Goal: Task Accomplishment & Management: Complete application form

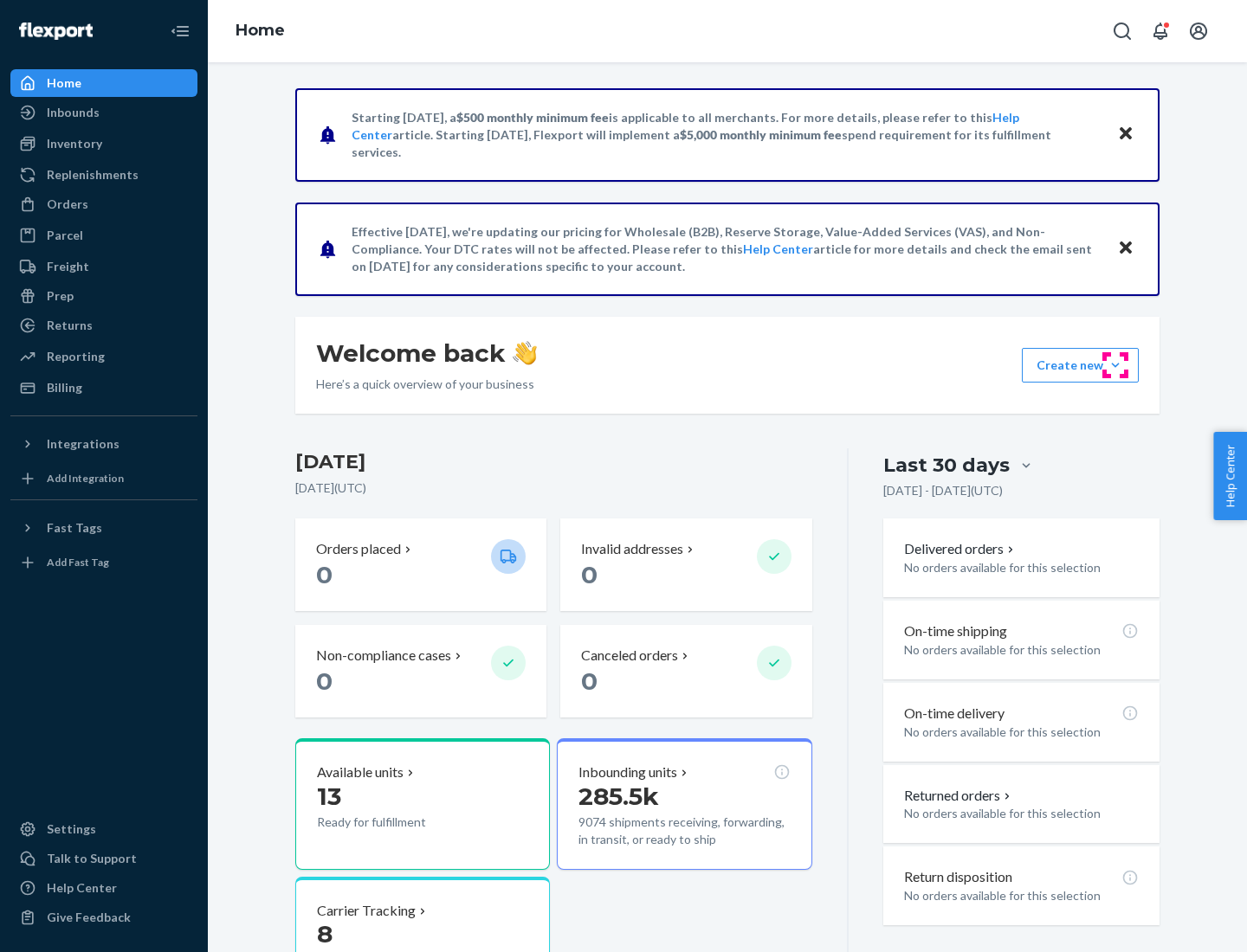
click at [1116, 365] on button "Create new Create new inbound Create new order Create new product" at bounding box center [1080, 365] width 117 height 35
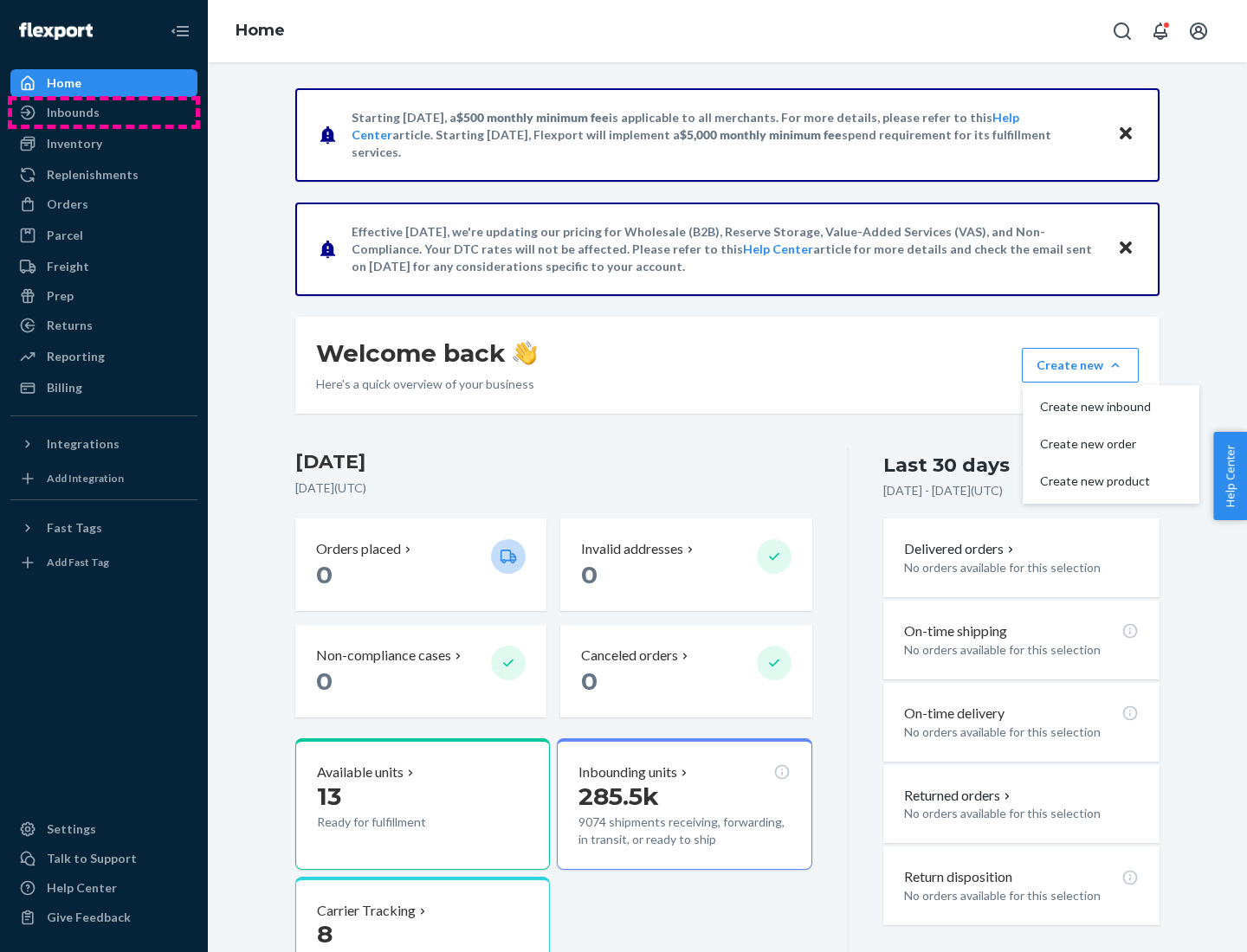
click at [104, 113] on div "Inbounds" at bounding box center [104, 112] width 184 height 24
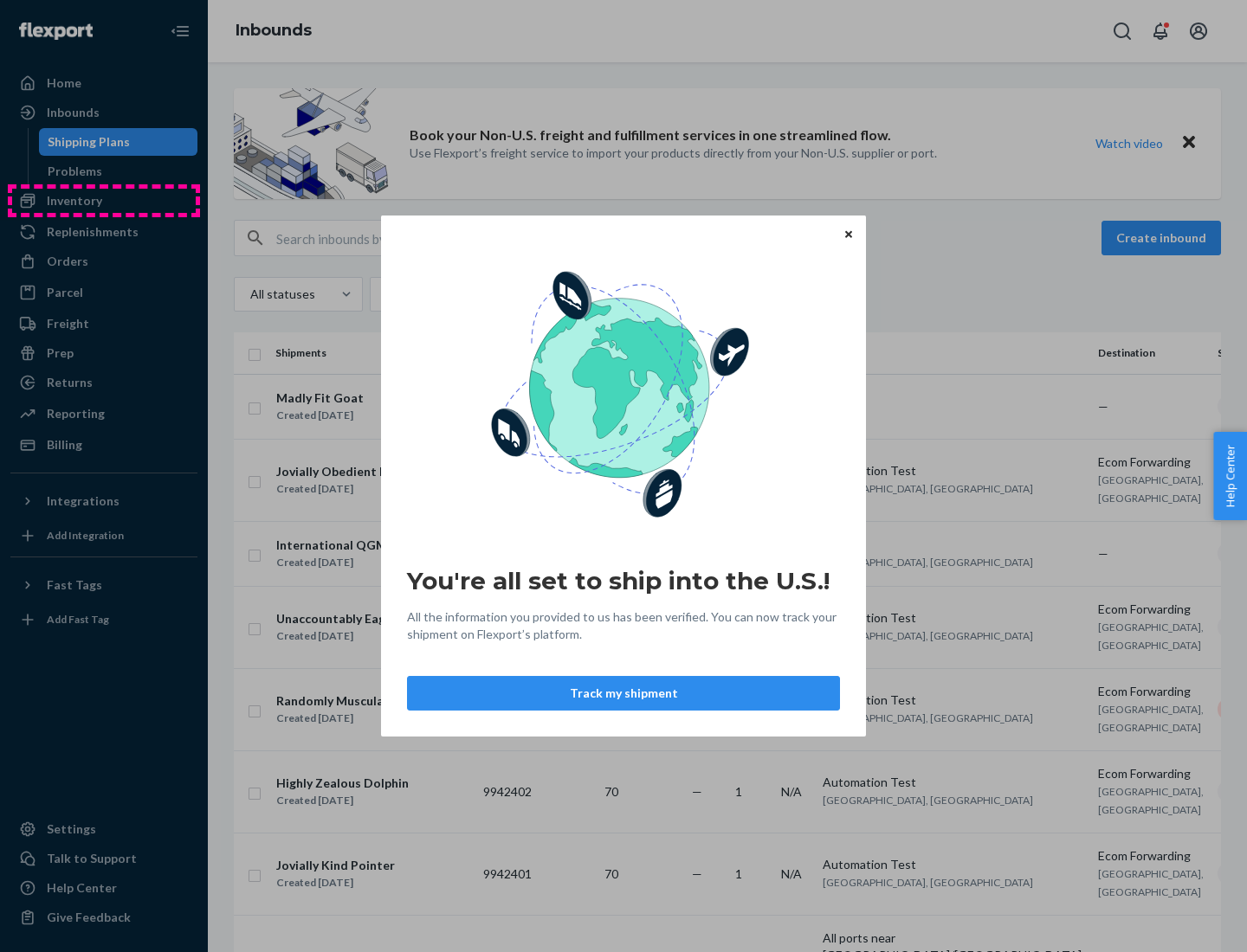
click at [104, 201] on div "You're all set to ship into the U.S.! All the information you provided to us ha…" at bounding box center [623, 476] width 1247 height 952
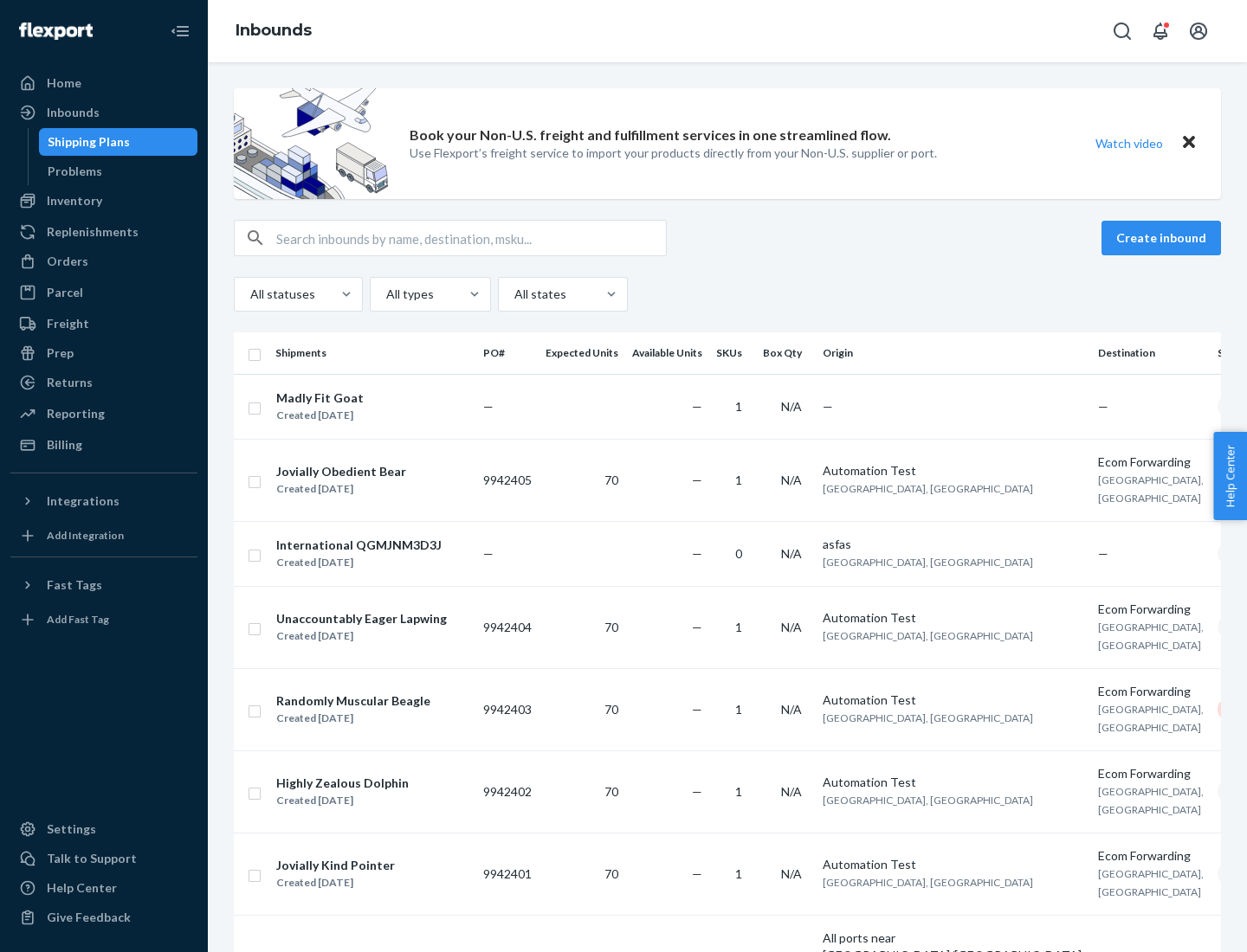
click at [727, 31] on div "Inbounds" at bounding box center [727, 31] width 1039 height 63
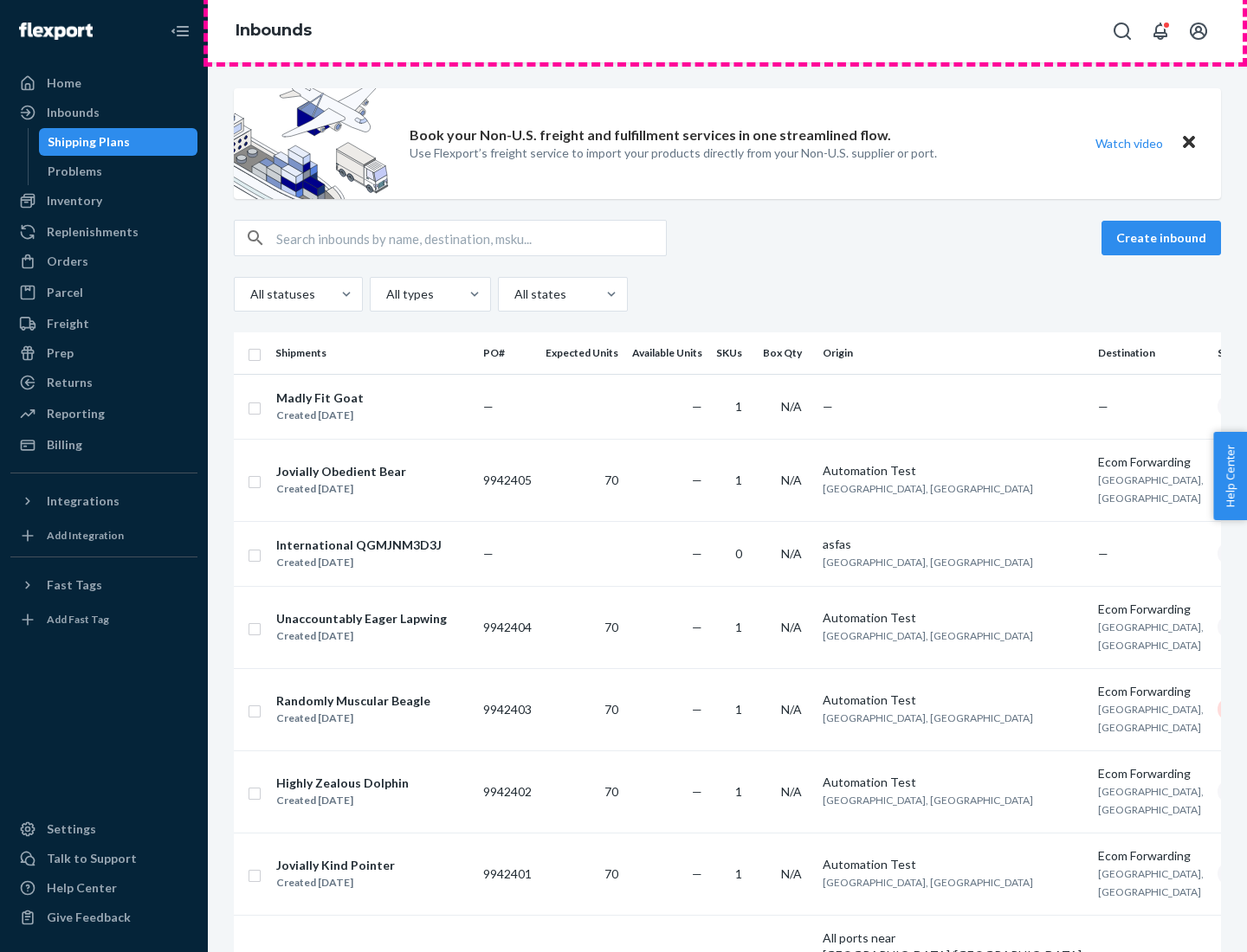
click at [727, 31] on div "Inbounds" at bounding box center [727, 31] width 1039 height 63
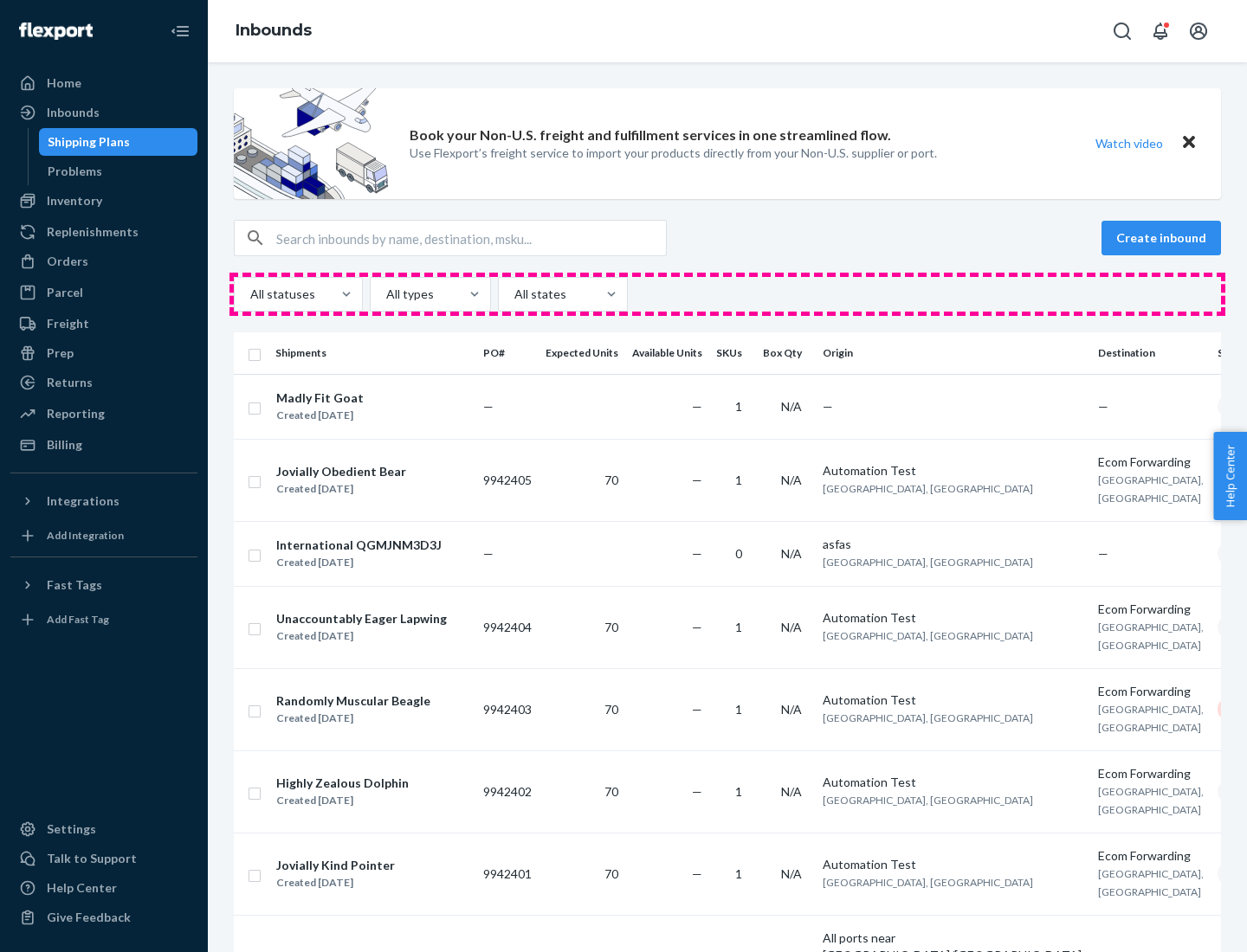
click at [727, 294] on div "All statuses All types All states" at bounding box center [727, 294] width 987 height 35
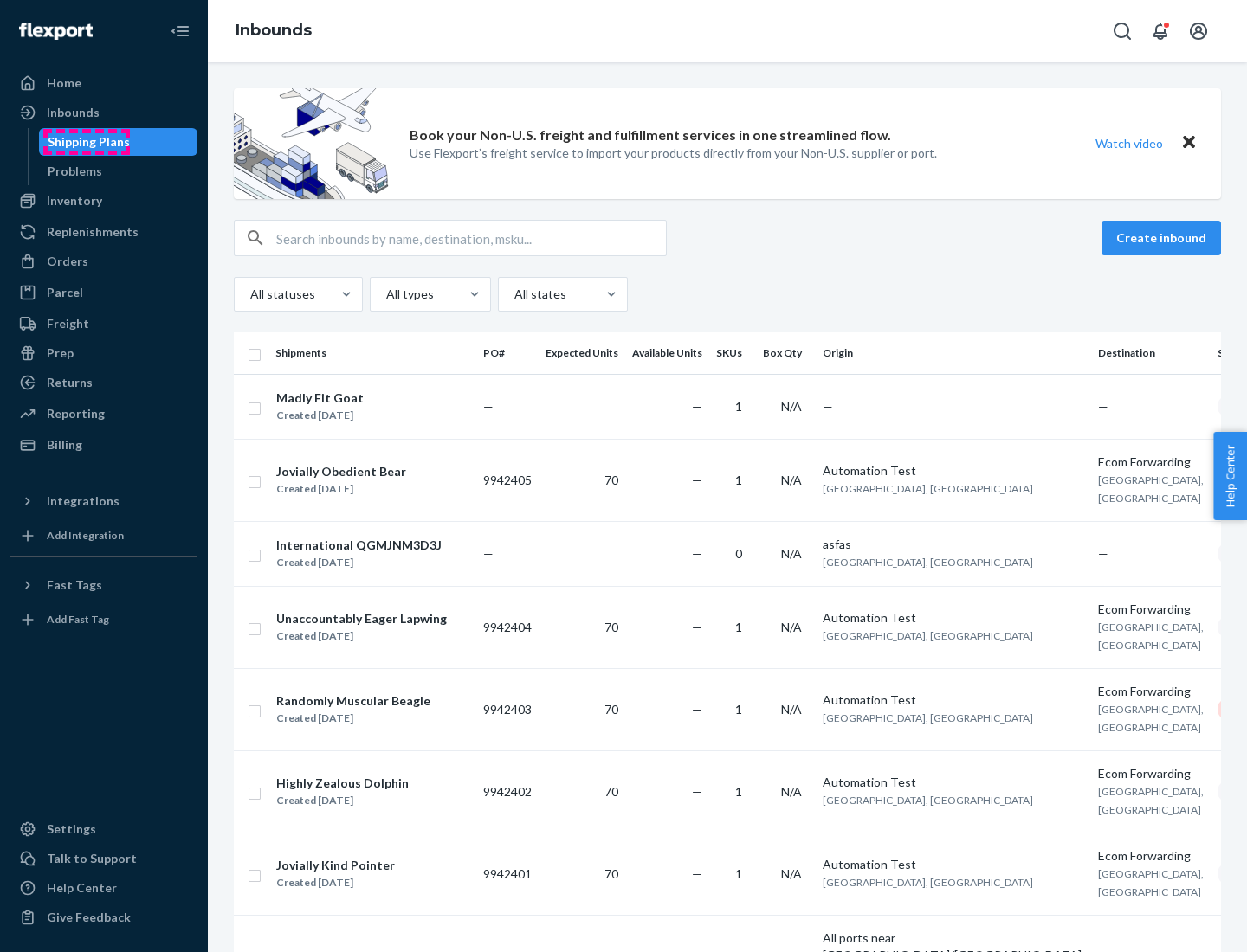
click at [86, 142] on div "Shipping Plans" at bounding box center [88, 142] width 82 height 17
click at [1164, 238] on button "Create inbound" at bounding box center [1161, 238] width 120 height 35
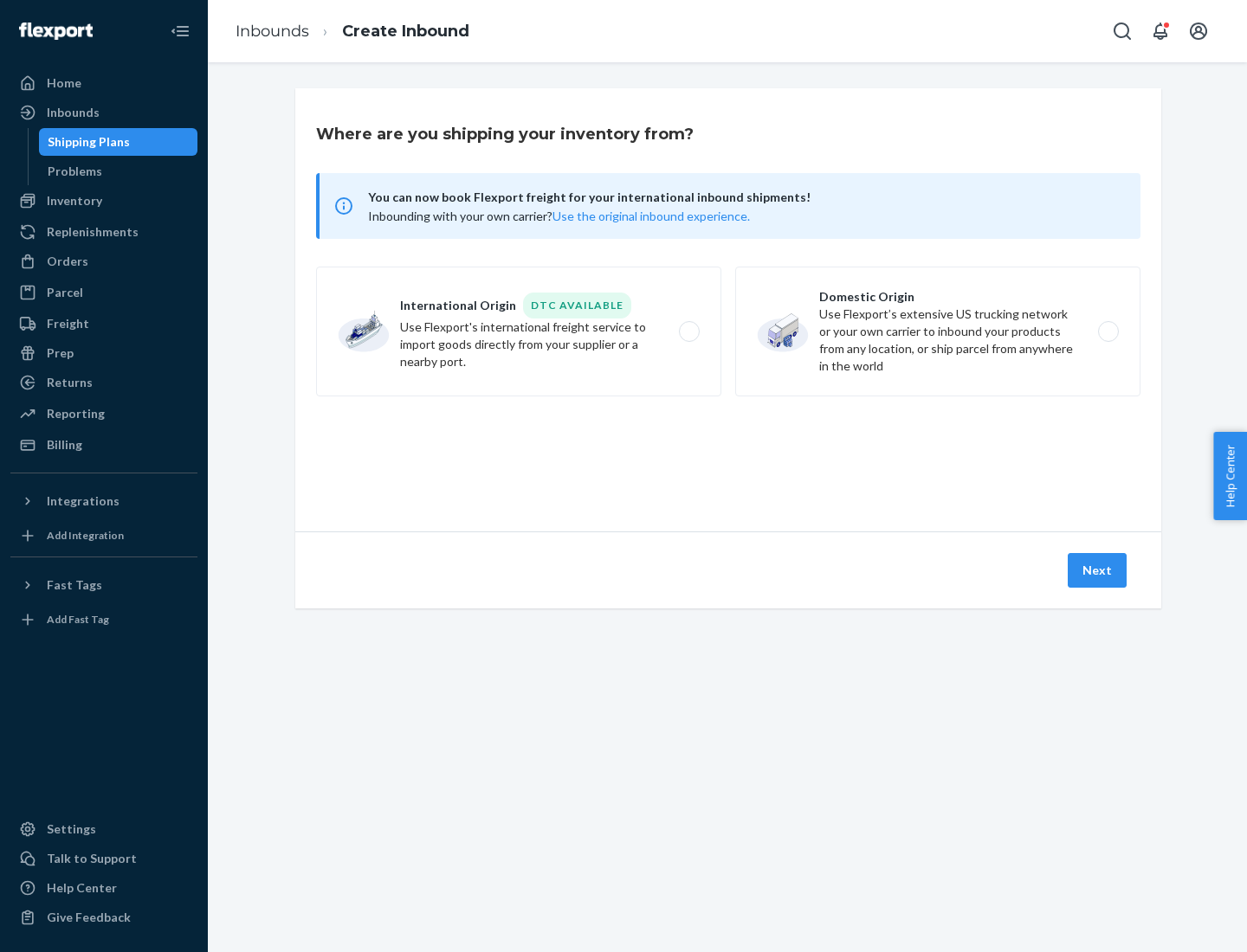
click at [519, 331] on label "International Origin DTC Available Use Flexport's international freight service…" at bounding box center [519, 331] width 406 height 129
click at [689, 331] on input "International Origin DTC Available Use Flexport's international freight service…" at bounding box center [694, 332] width 12 height 12
radio input "true"
click at [728, 453] on icon at bounding box center [728, 453] width 64 height 64
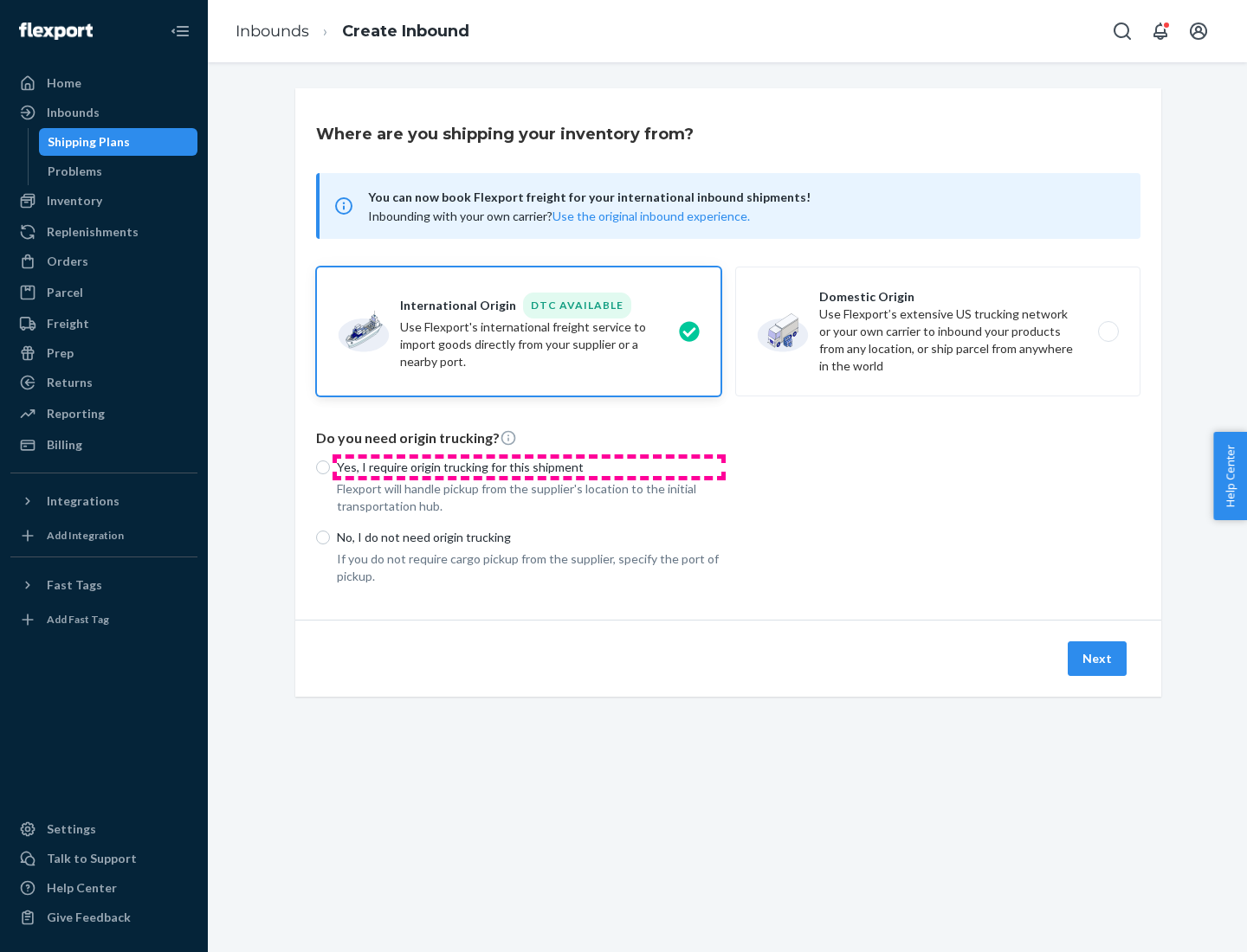
click at [529, 466] on p "Yes, I require origin trucking for this shipment" at bounding box center [529, 467] width 384 height 17
click at [330, 466] on input "Yes, I require origin trucking for this shipment" at bounding box center [323, 467] width 14 height 14
radio input "true"
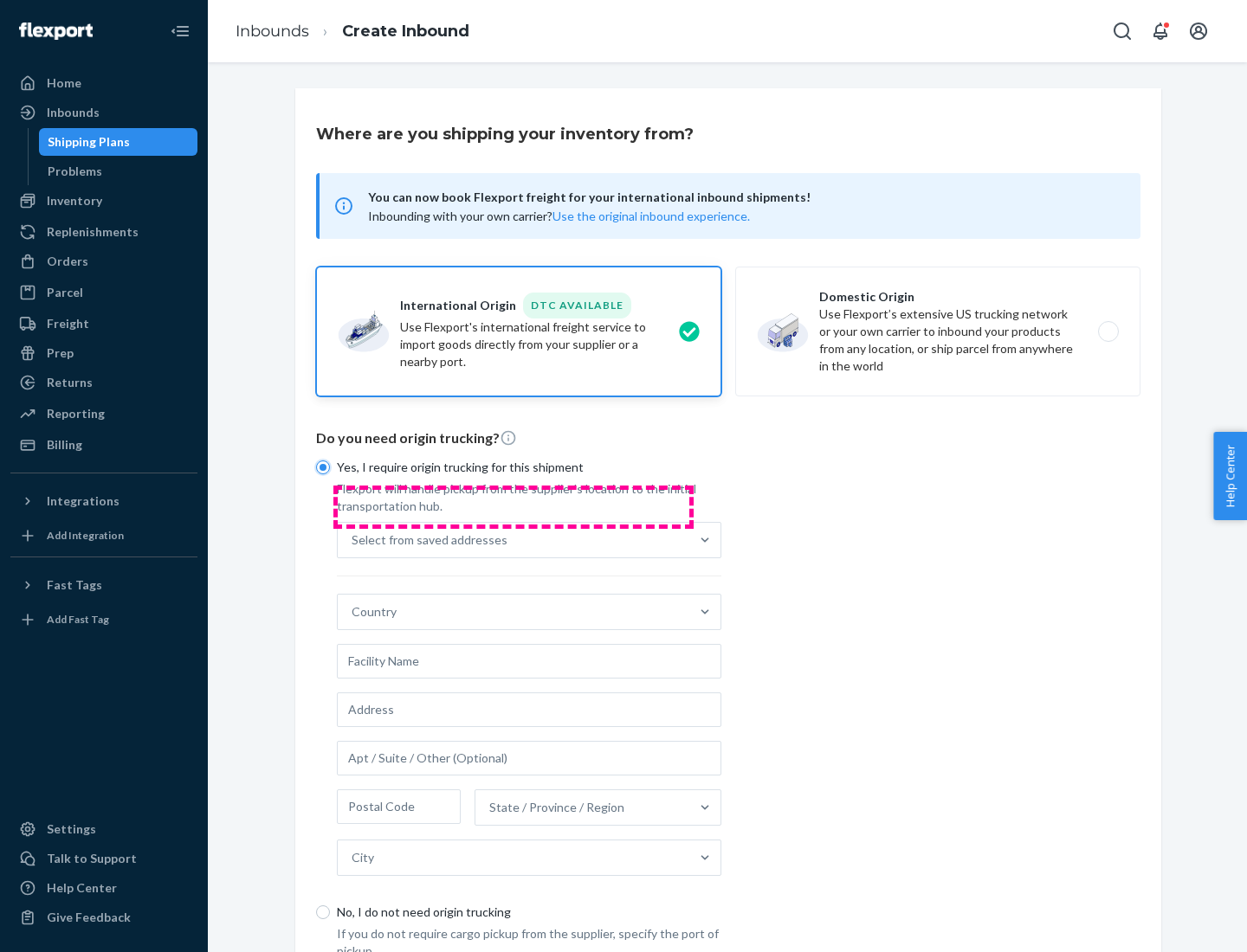
scroll to position [33, 0]
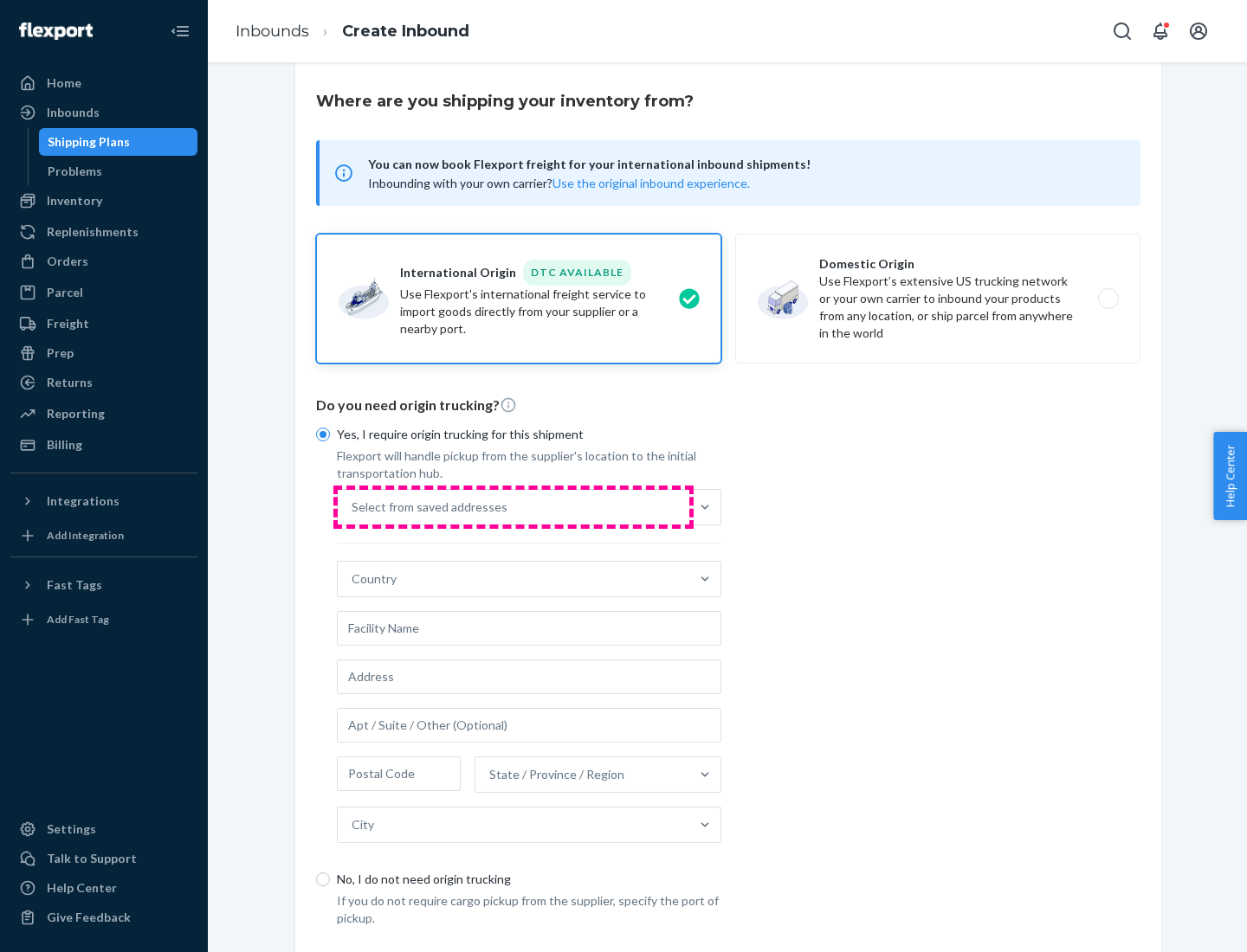
click at [514, 506] on div "Select from saved addresses" at bounding box center [514, 507] width 352 height 35
click at [354, 506] on input "Select from saved addresses" at bounding box center [353, 507] width 2 height 17
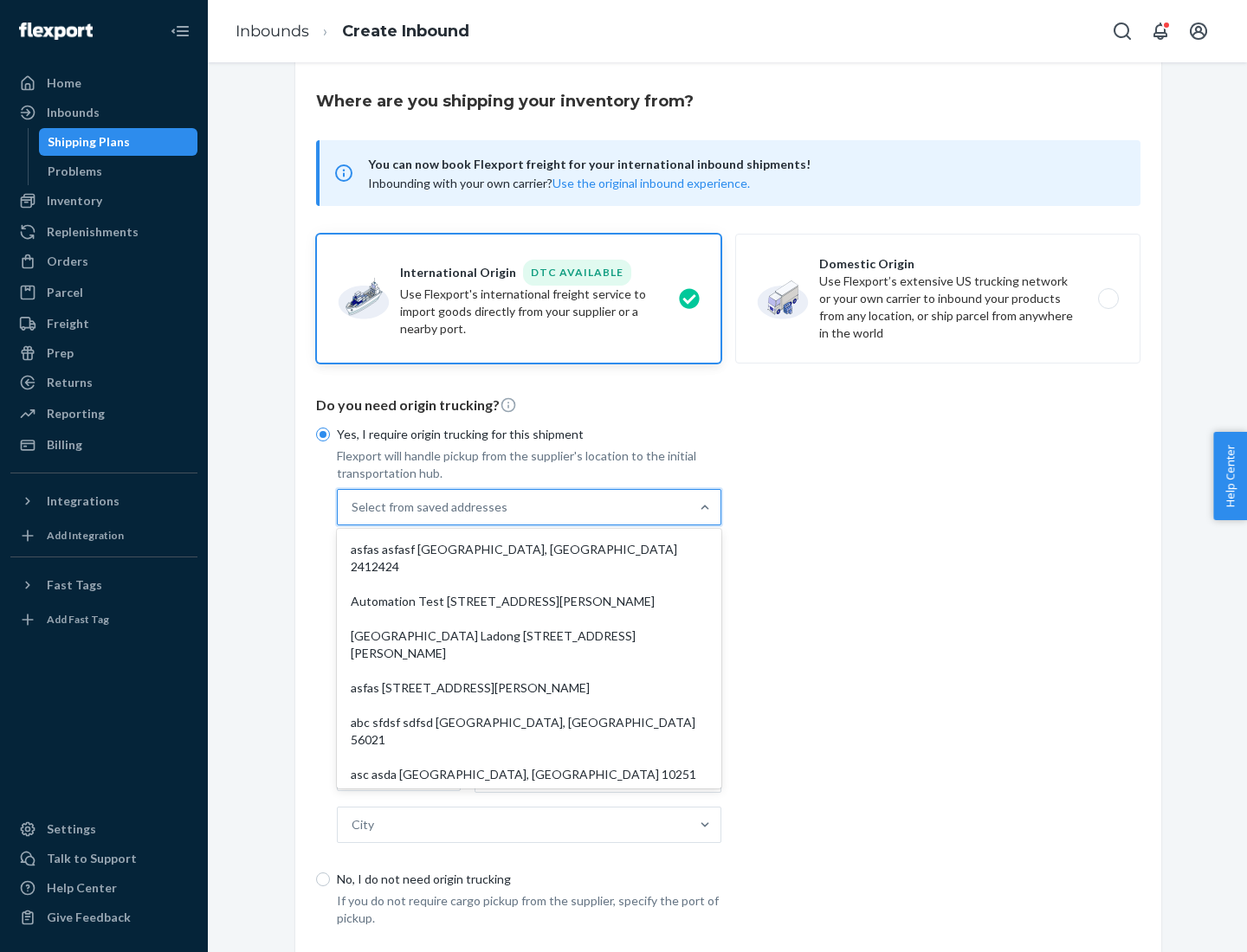
scroll to position [75, 0]
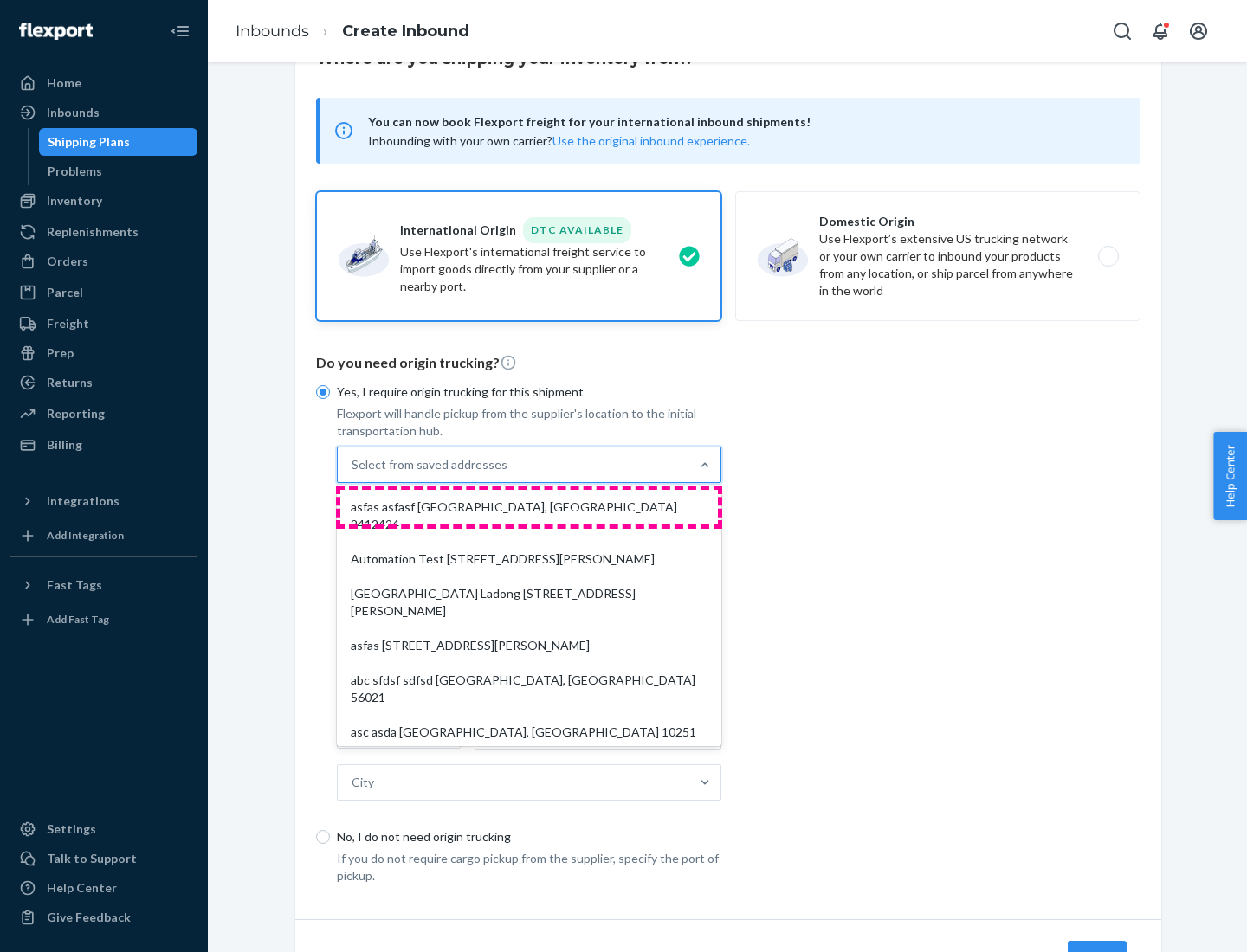
click at [529, 506] on div "asfas asfasf [GEOGRAPHIC_DATA], [GEOGRAPHIC_DATA] 2412424" at bounding box center [528, 516] width 378 height 52
click at [354, 473] on input "option asfas asfasf [GEOGRAPHIC_DATA], [GEOGRAPHIC_DATA] 2412424 focused, 1 of …" at bounding box center [353, 464] width 2 height 17
type input "asfas"
type input "asfasf"
type input "2412424"
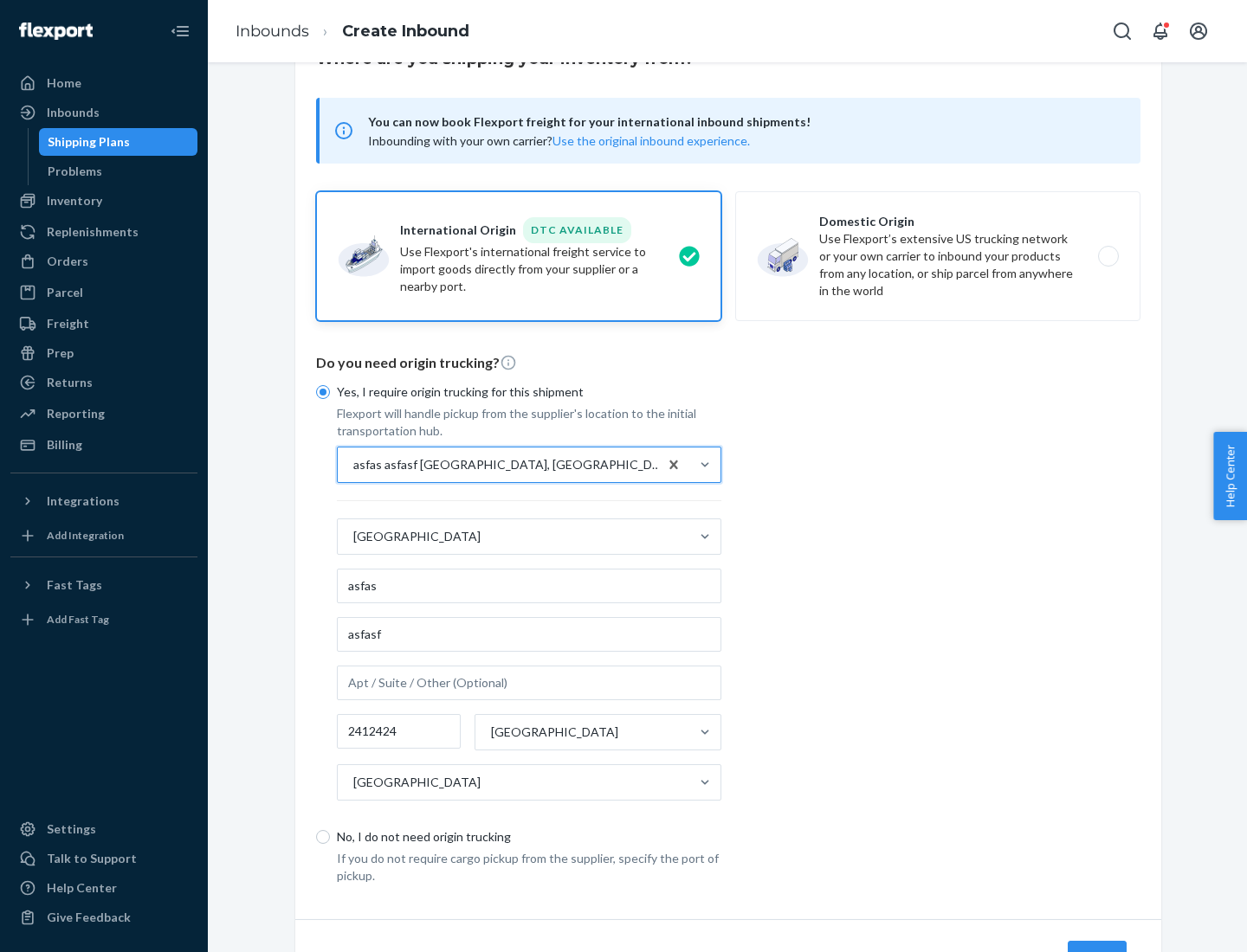
scroll to position [161, 0]
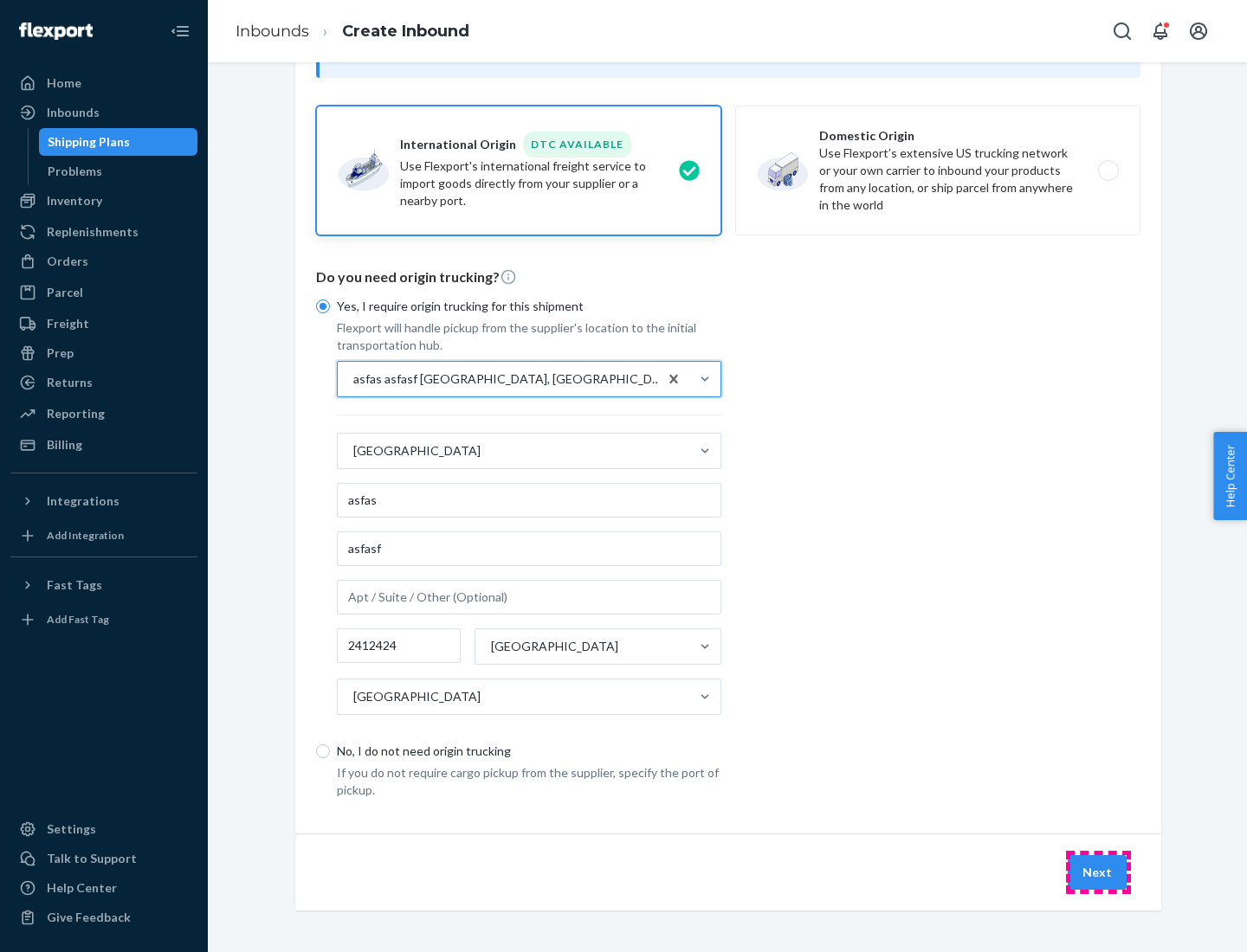
click at [1098, 872] on button "Next" at bounding box center [1096, 873] width 59 height 35
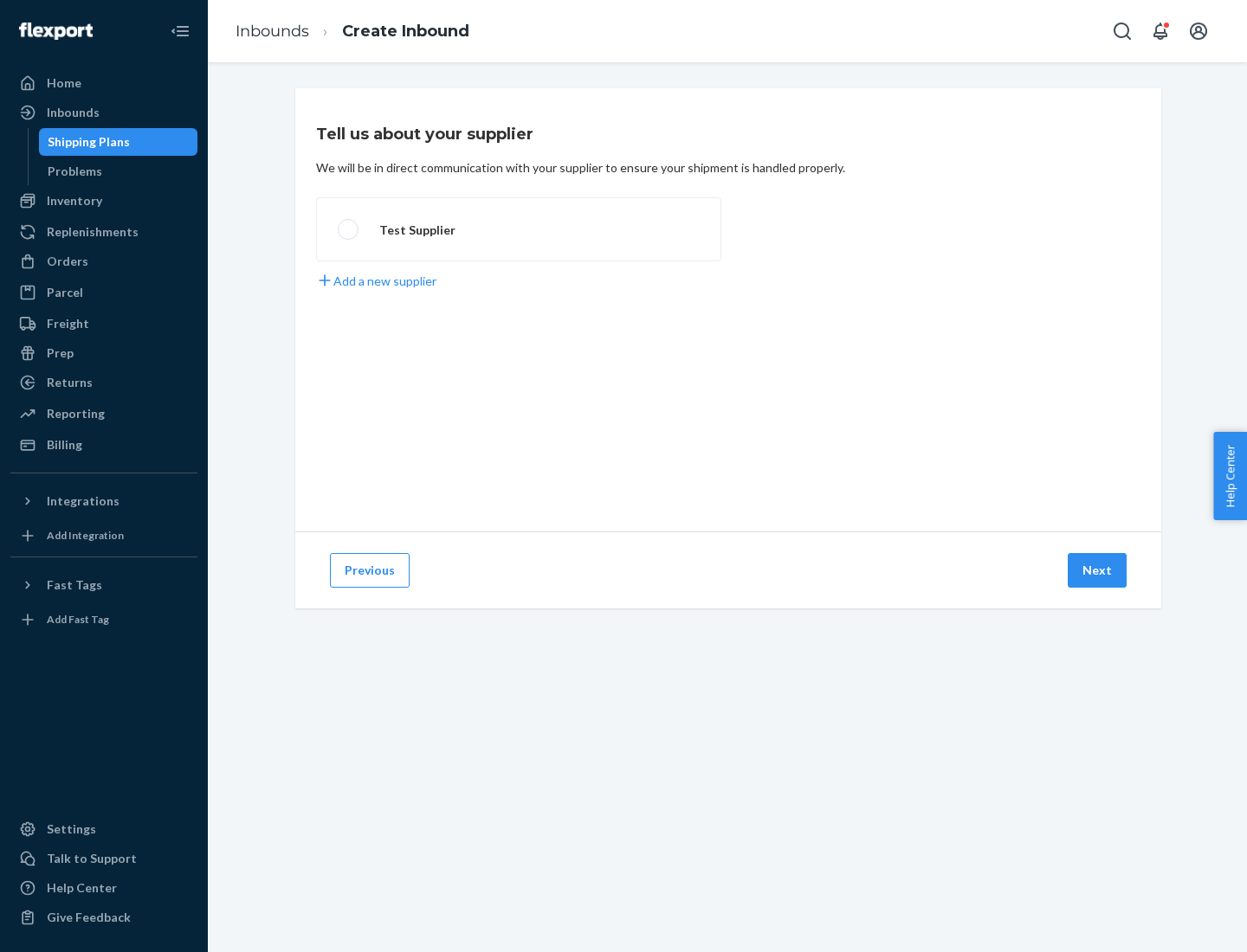
click at [519, 230] on label "Test Supplier" at bounding box center [519, 229] width 406 height 64
click at [349, 230] on input "Test Supplier" at bounding box center [344, 230] width 12 height 12
radio input "true"
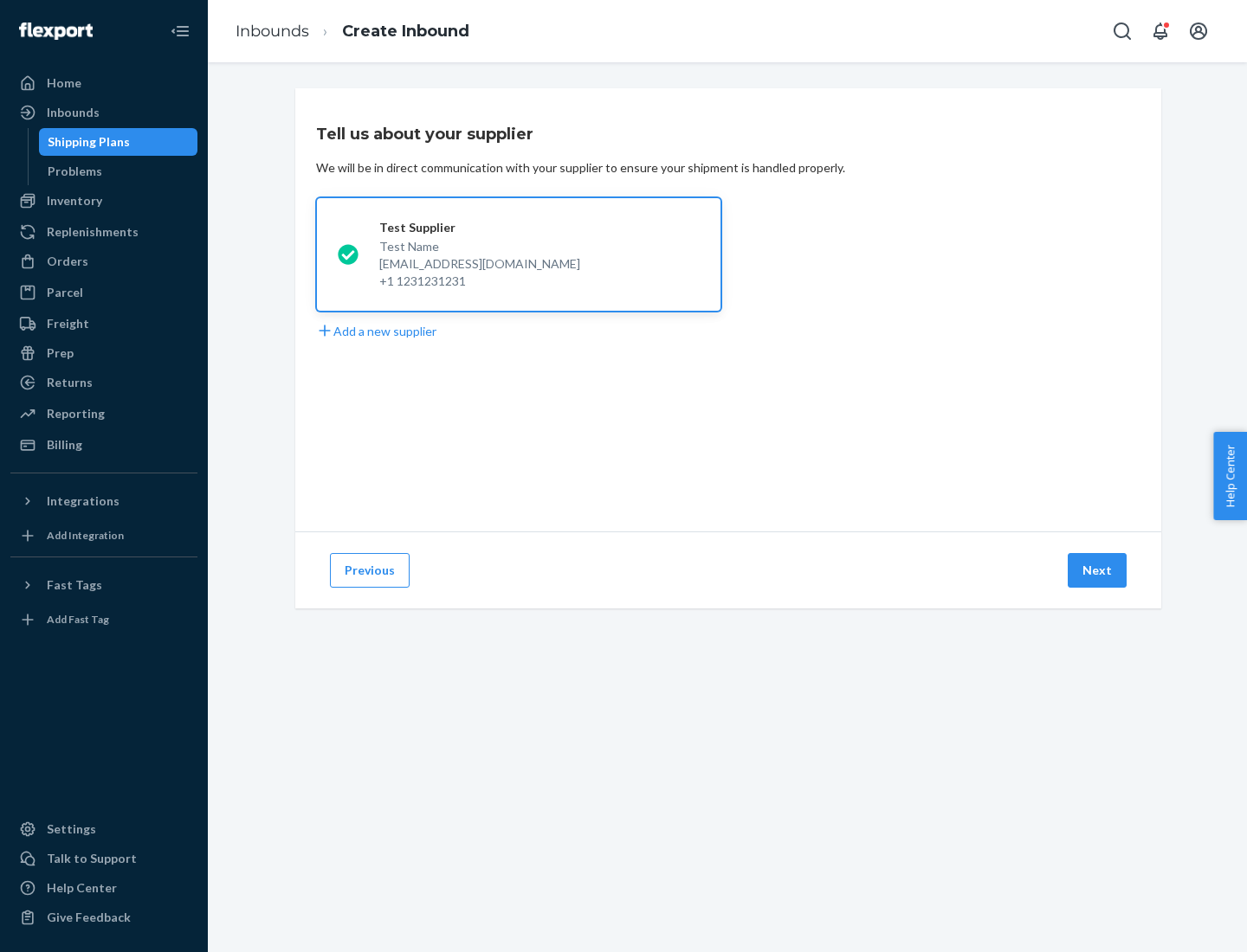
click at [1098, 571] on button "Next" at bounding box center [1096, 571] width 59 height 35
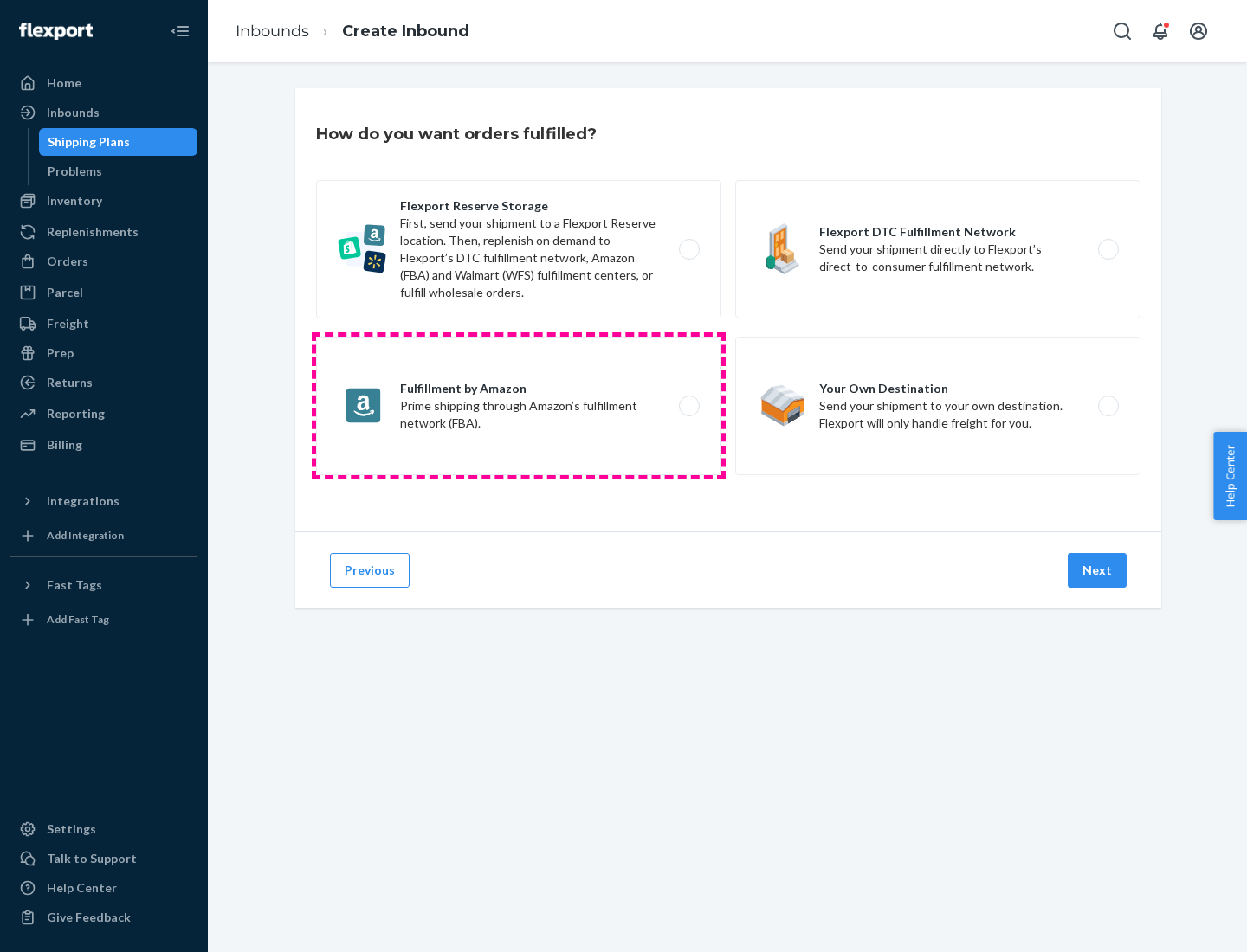
click at [519, 406] on label "Fulfillment by Amazon Prime shipping through Amazon’s fulfillment network (FBA)." at bounding box center [519, 406] width 406 height 138
click at [689, 406] on input "Fulfillment by Amazon Prime shipping through Amazon’s fulfillment network (FBA)." at bounding box center [694, 406] width 12 height 12
radio input "true"
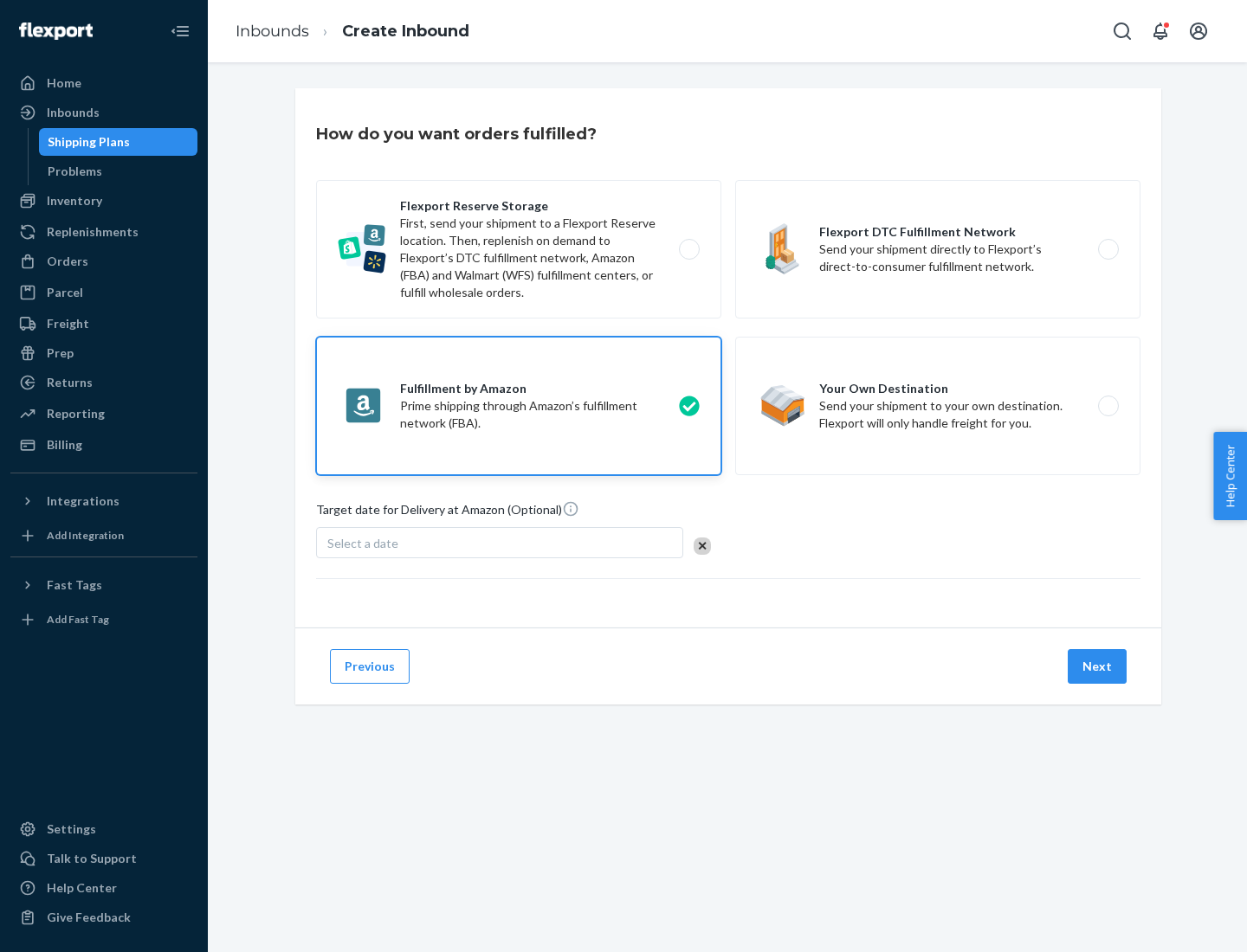
click at [1098, 666] on button "Next" at bounding box center [1096, 666] width 59 height 35
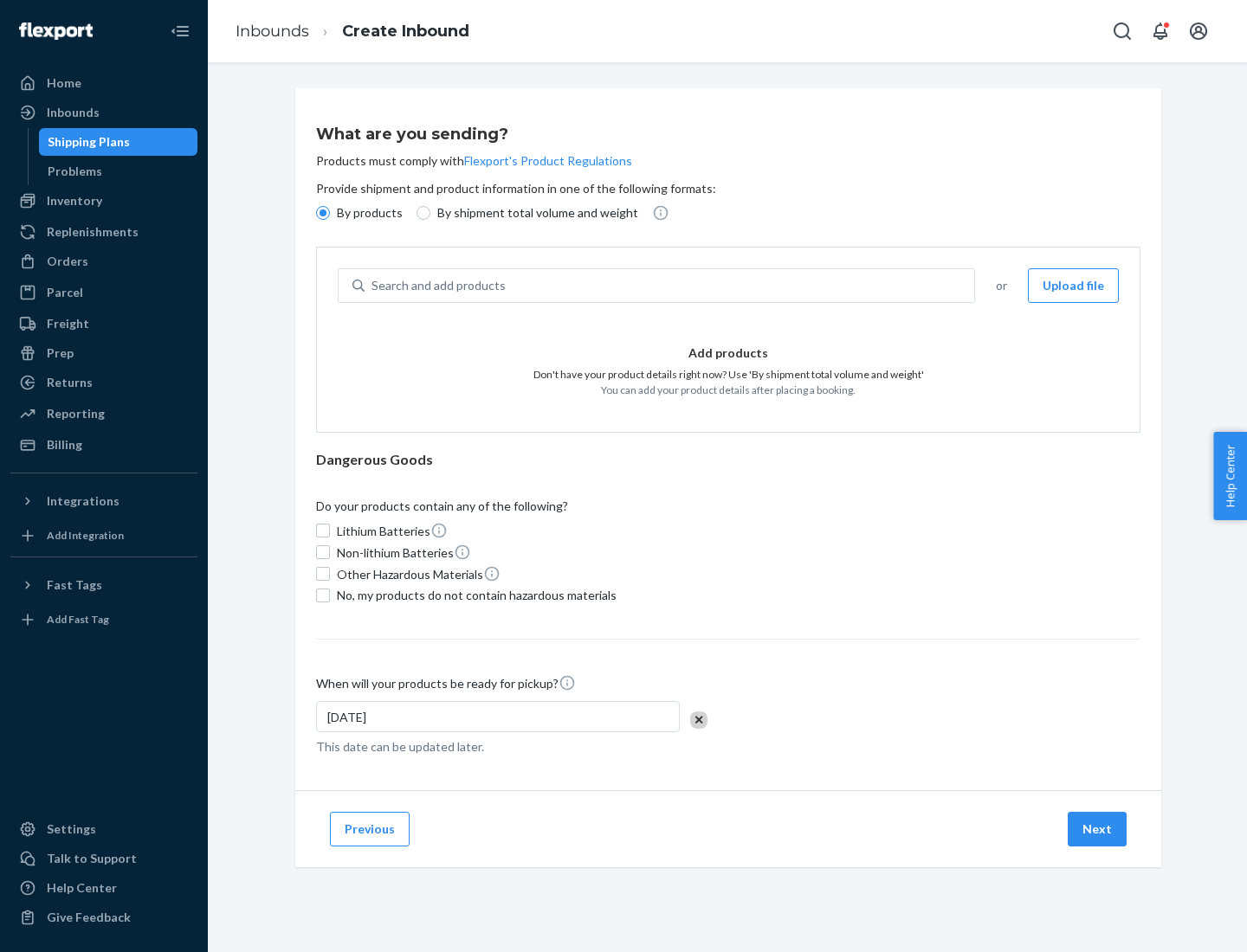
click at [532, 213] on p "By shipment total volume and weight" at bounding box center [538, 213] width 201 height 17
click at [431, 213] on input "By shipment total volume and weight" at bounding box center [423, 212] width 14 height 14
radio input "true"
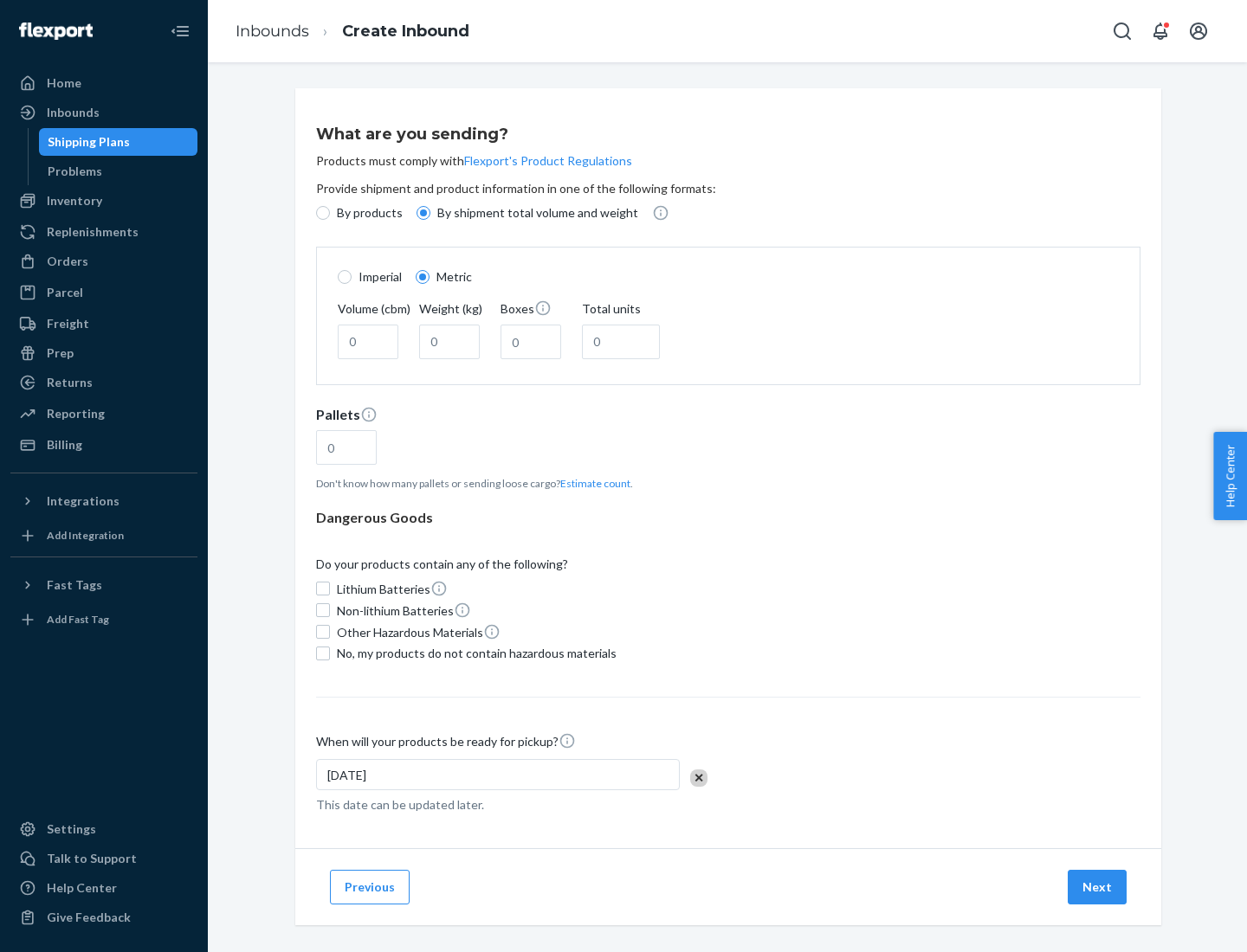
click at [368, 213] on p "By products" at bounding box center [370, 213] width 66 height 17
click at [330, 213] on input "By products" at bounding box center [323, 212] width 14 height 14
radio input "true"
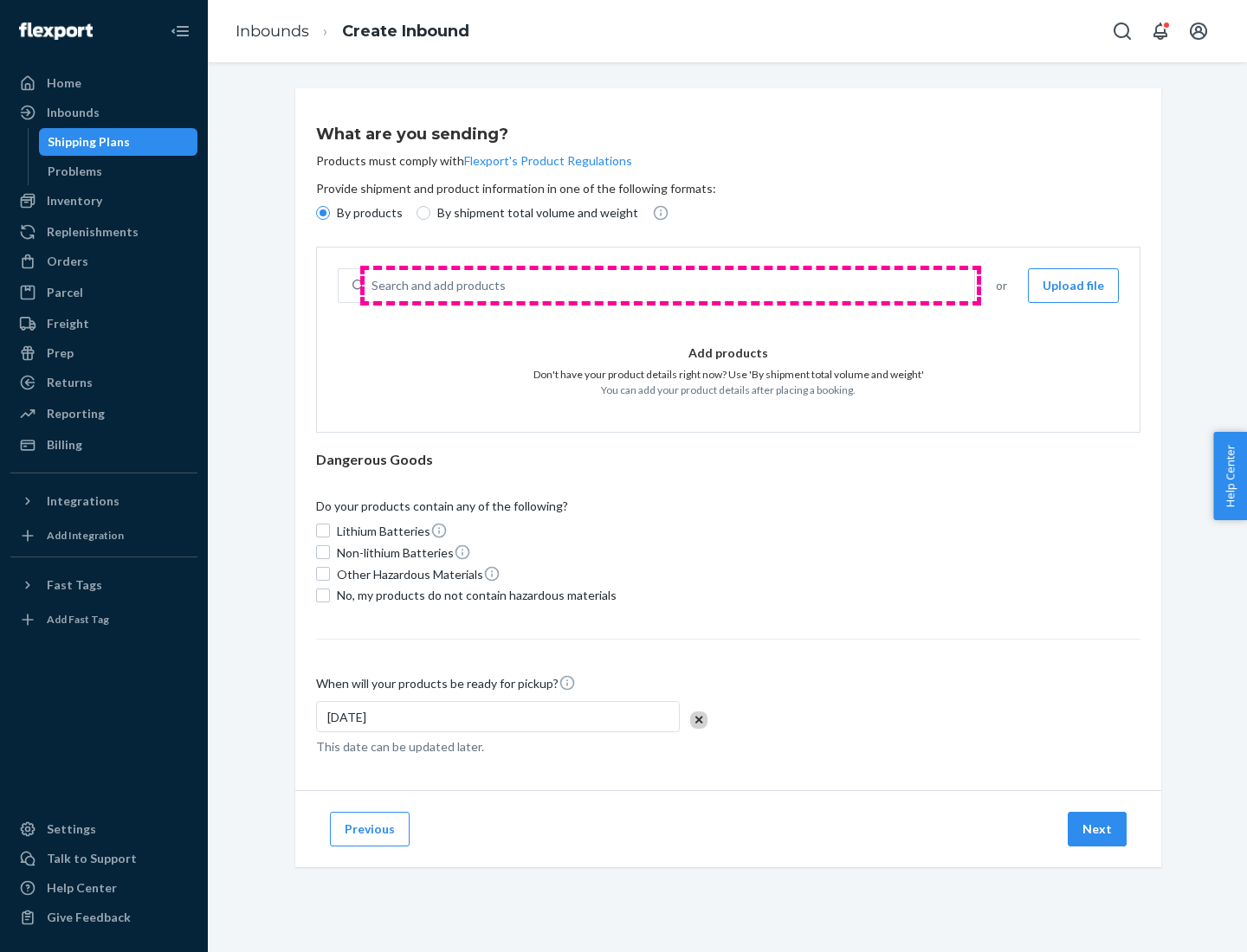
click at [670, 286] on div "Search and add products" at bounding box center [668, 286] width 609 height 31
click at [373, 286] on input "Search and add products" at bounding box center [373, 286] width 2 height 17
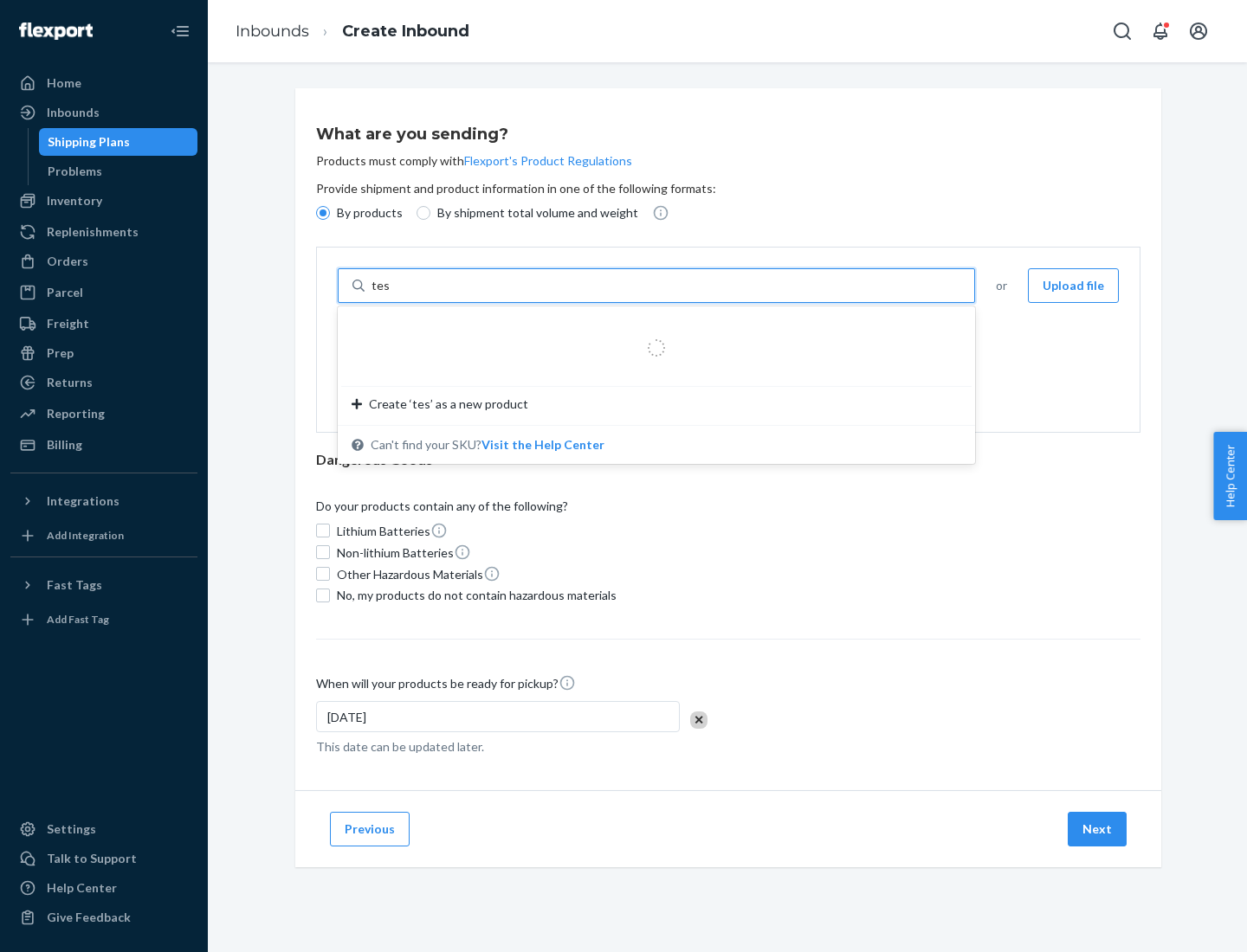
type input "test"
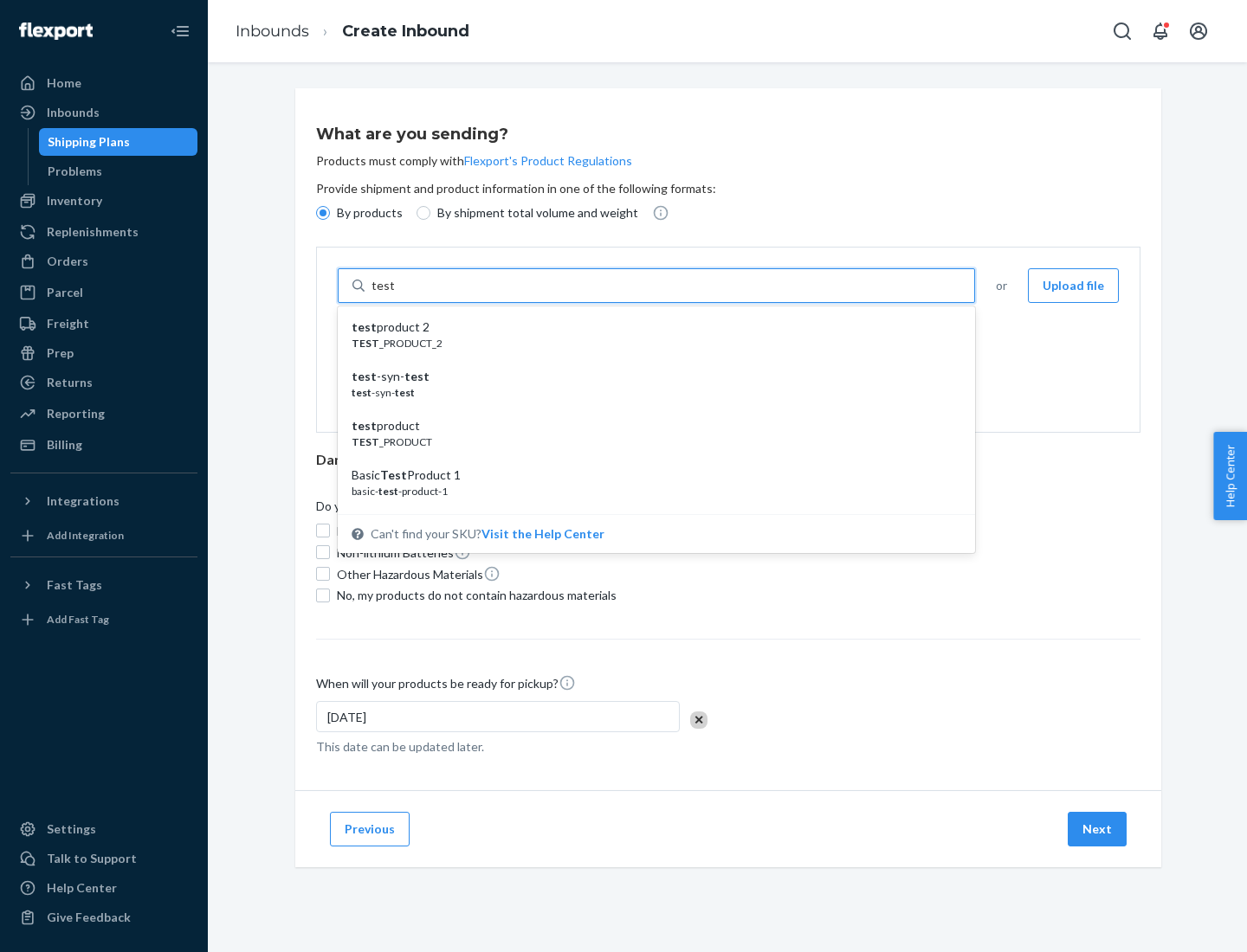
click at [650, 327] on div "test product 2" at bounding box center [649, 327] width 596 height 17
click at [394, 294] on input "test" at bounding box center [383, 286] width 22 height 17
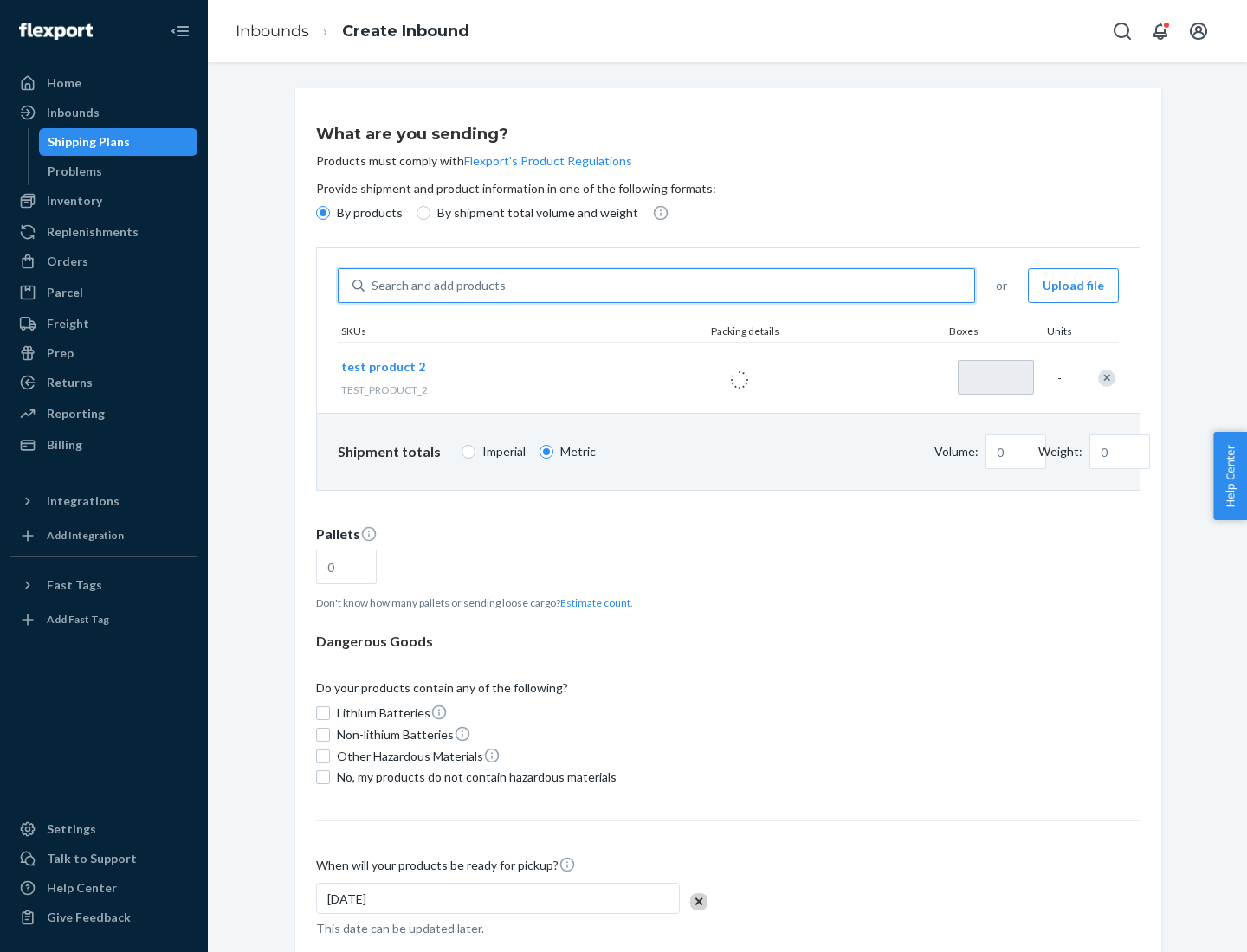
type input "1"
type input "0.02"
type input "22.23"
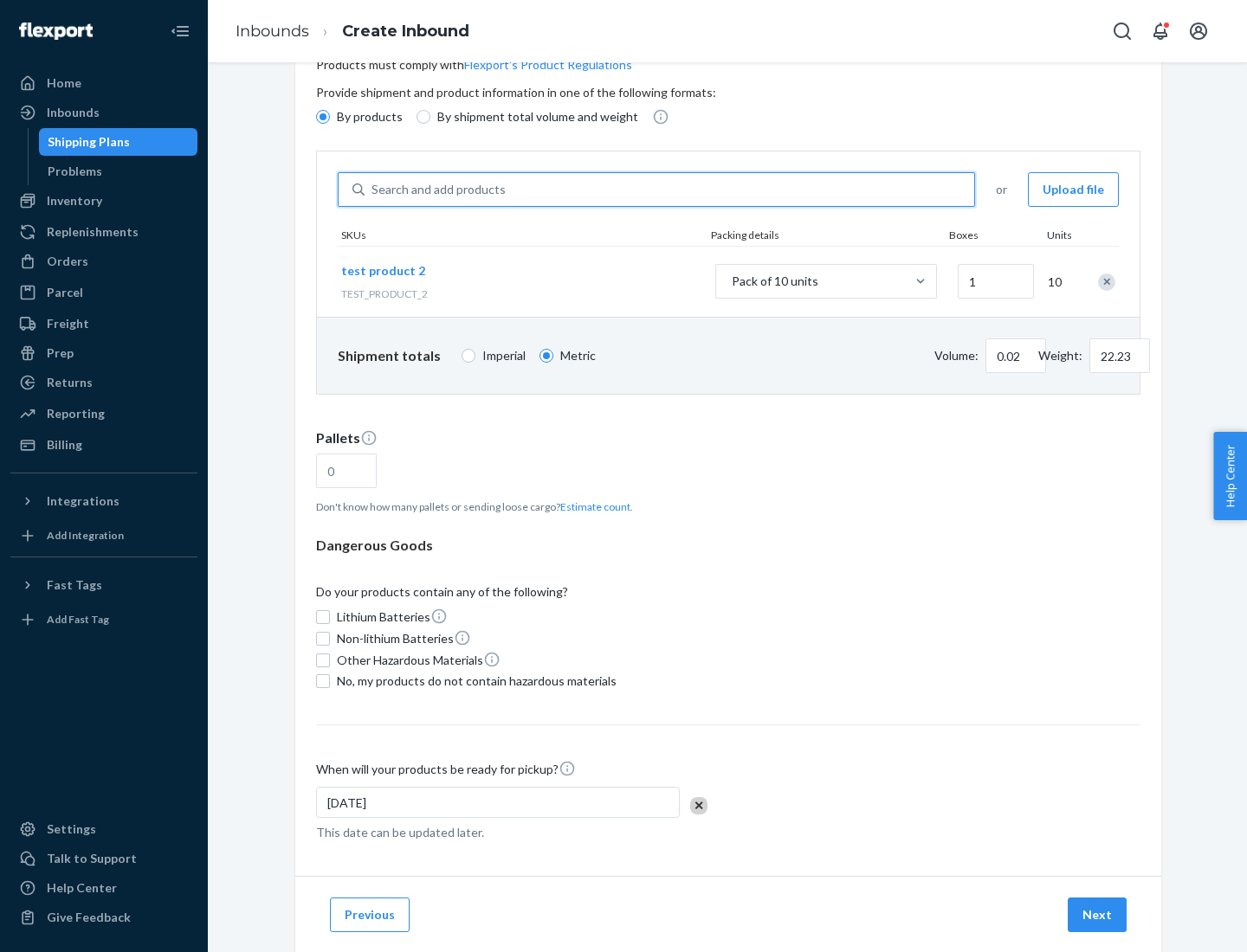
click at [591, 506] on button "Estimate count" at bounding box center [595, 506] width 71 height 14
type input "1"
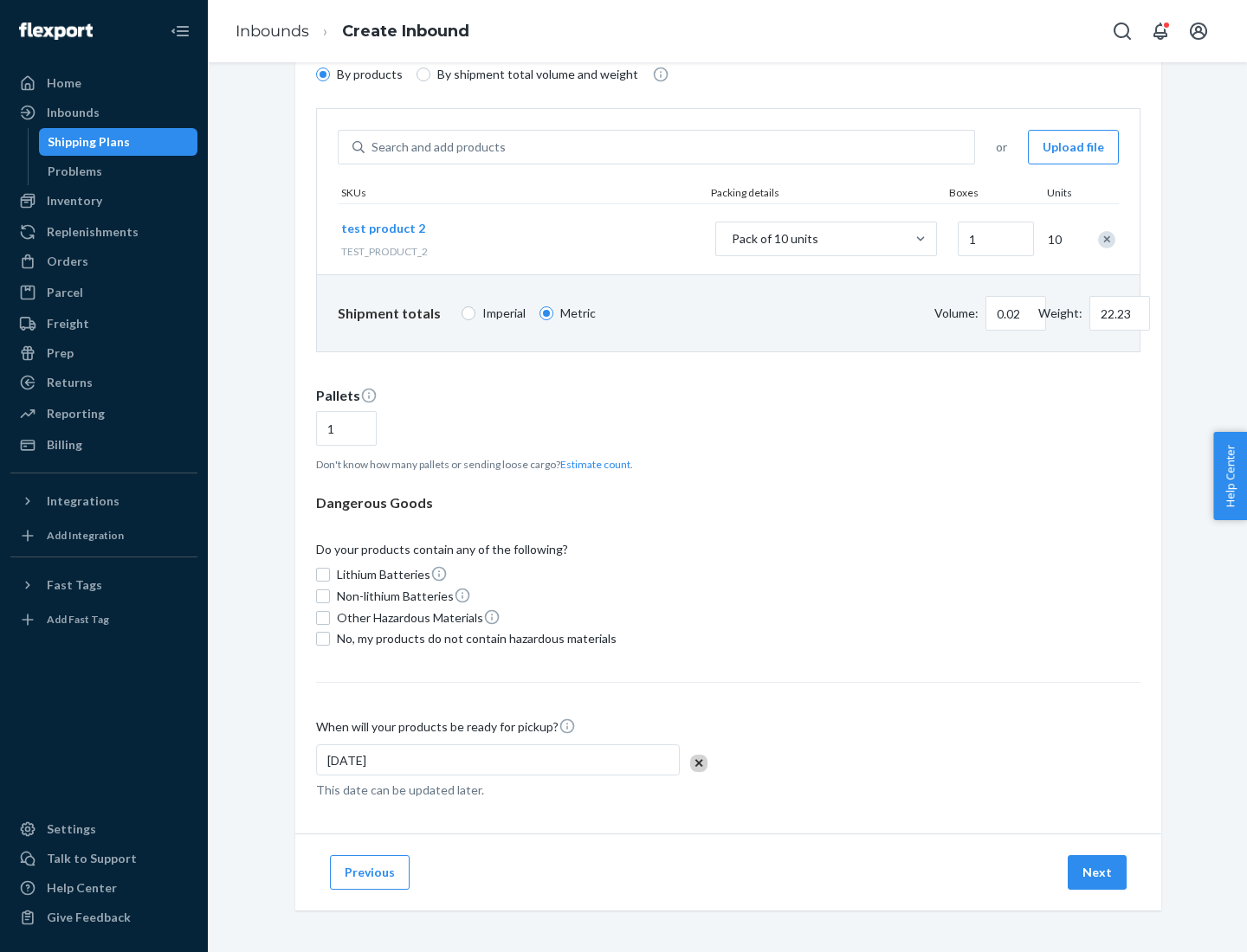
click at [473, 639] on span "No, my products do not contain hazardous materials" at bounding box center [477, 639] width 280 height 17
click at [330, 639] on input "No, my products do not contain hazardous materials" at bounding box center [323, 638] width 14 height 14
checkbox input "true"
click at [1098, 873] on button "Next" at bounding box center [1096, 873] width 59 height 35
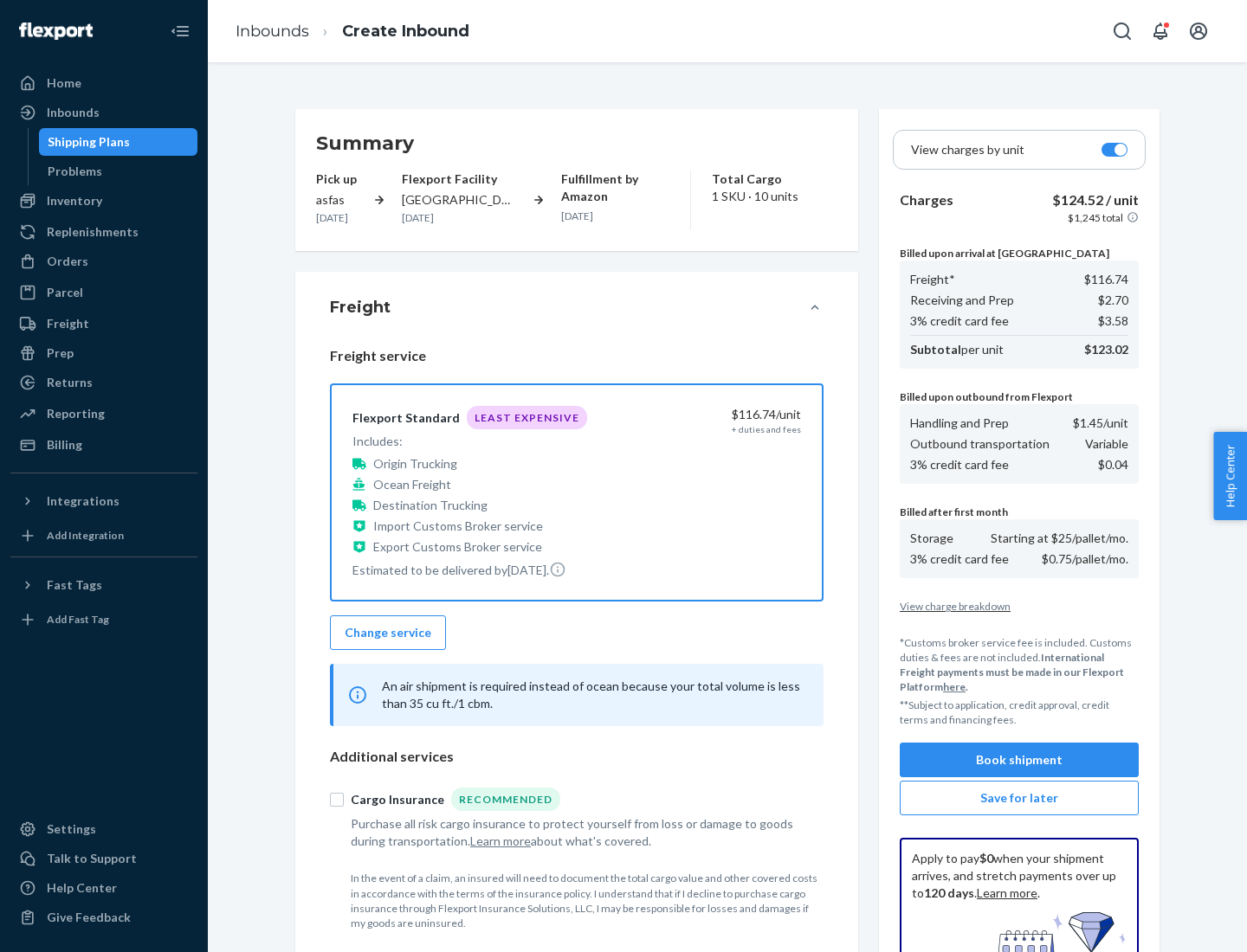
scroll to position [253, 0]
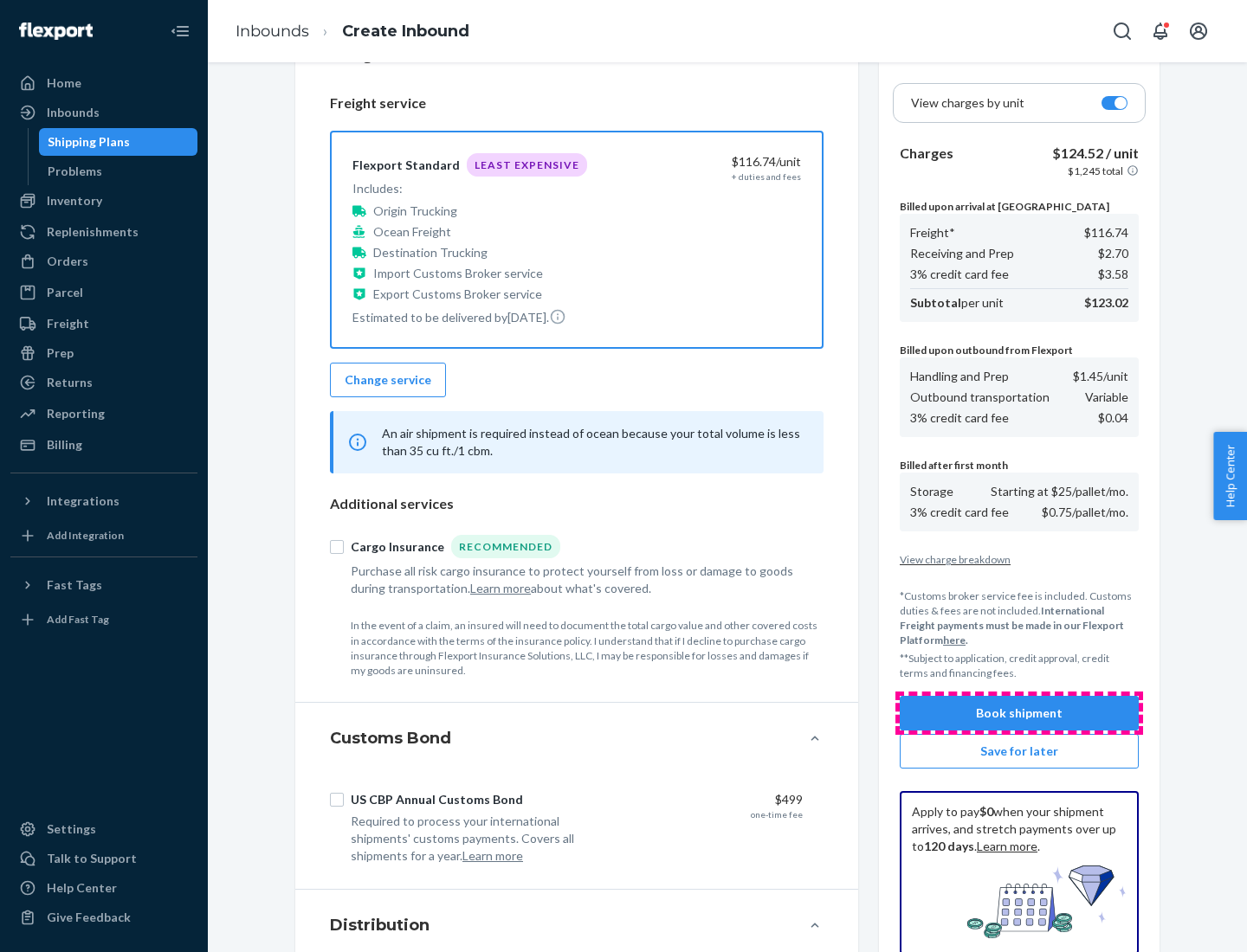
click at [1019, 714] on button "Book shipment" at bounding box center [1018, 714] width 239 height 35
